Goal: Transaction & Acquisition: Purchase product/service

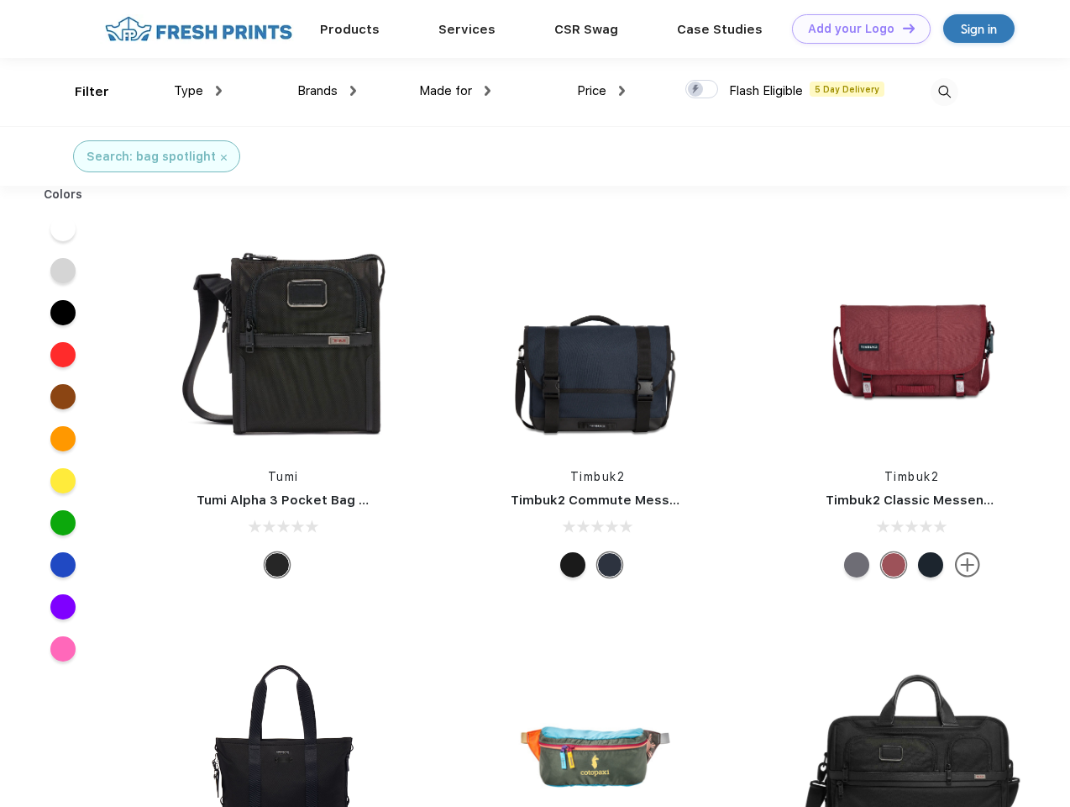
scroll to position [1, 0]
click at [855, 29] on link "Add your Logo Design Tool" at bounding box center [861, 28] width 139 height 29
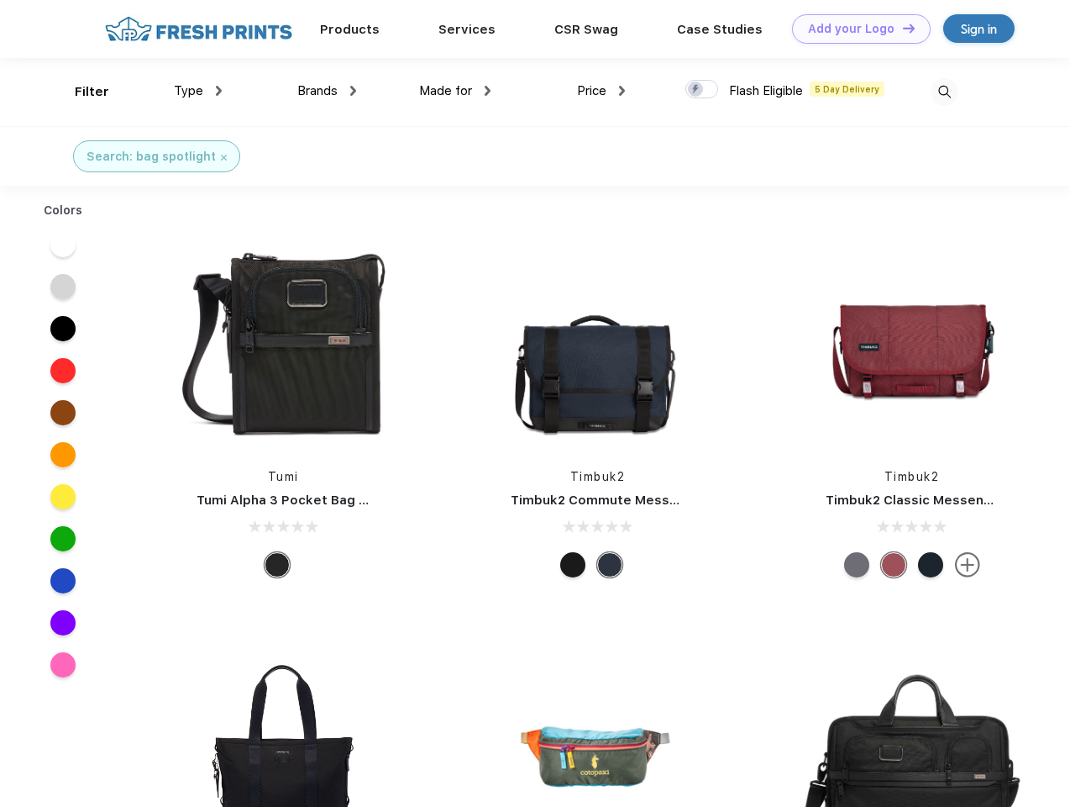
click at [0, 0] on div "Design Tool" at bounding box center [0, 0] width 0 height 0
click at [901, 28] on link "Add your Logo Design Tool" at bounding box center [861, 28] width 139 height 29
click at [81, 92] on div "Filter" at bounding box center [92, 91] width 34 height 19
click at [198, 91] on span "Type" at bounding box center [188, 90] width 29 height 15
click at [327, 91] on span "Brands" at bounding box center [317, 90] width 40 height 15
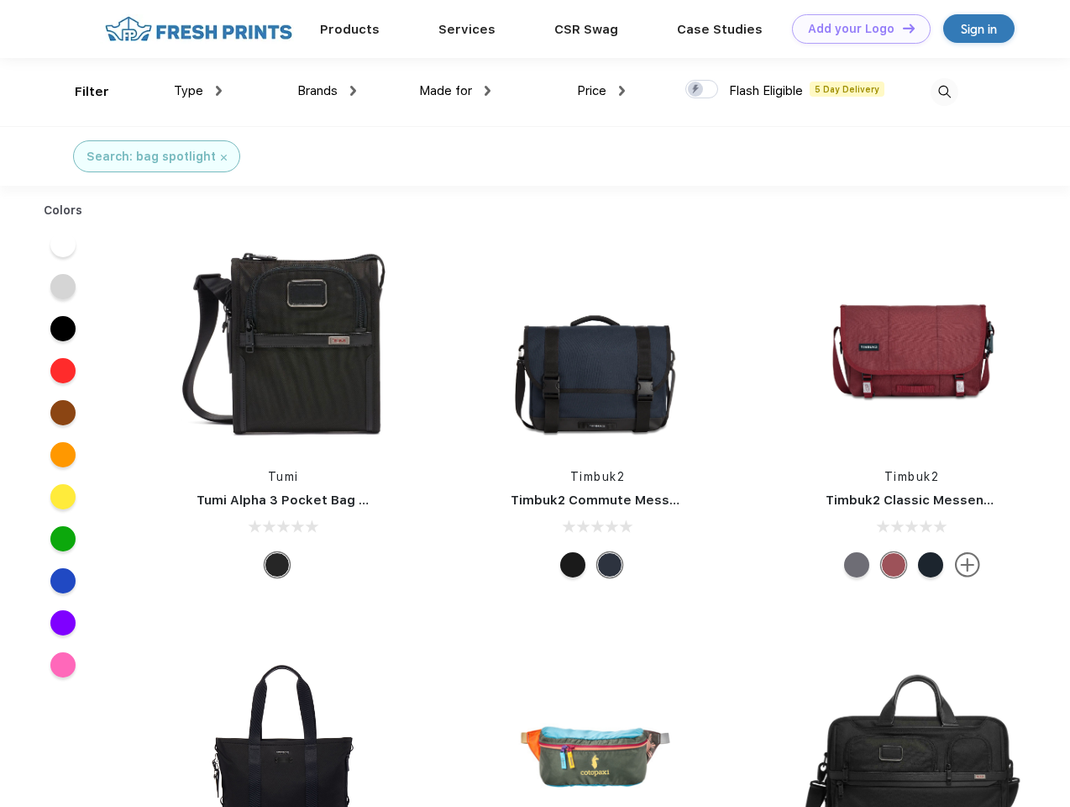
click at [455, 91] on span "Made for" at bounding box center [445, 90] width 53 height 15
click at [602, 91] on span "Price" at bounding box center [591, 90] width 29 height 15
click at [702, 90] on div at bounding box center [702, 89] width 33 height 18
click at [696, 90] on input "checkbox" at bounding box center [691, 84] width 11 height 11
click at [944, 92] on img at bounding box center [945, 92] width 28 height 28
